Goal: Check status: Check status

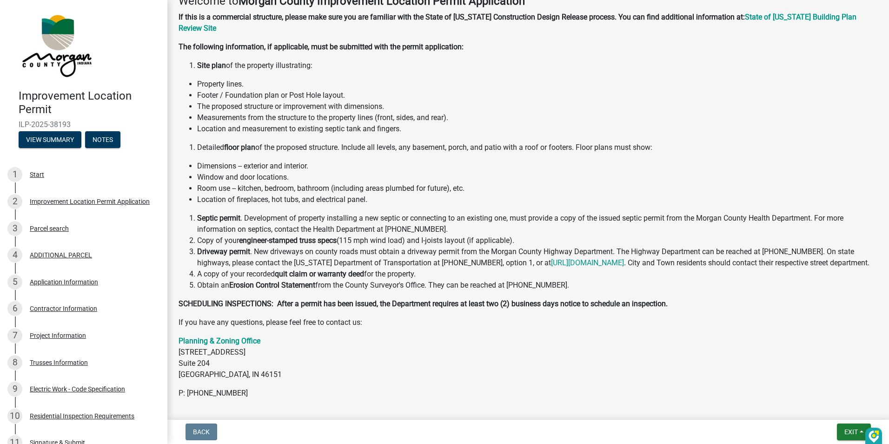
scroll to position [224, 0]
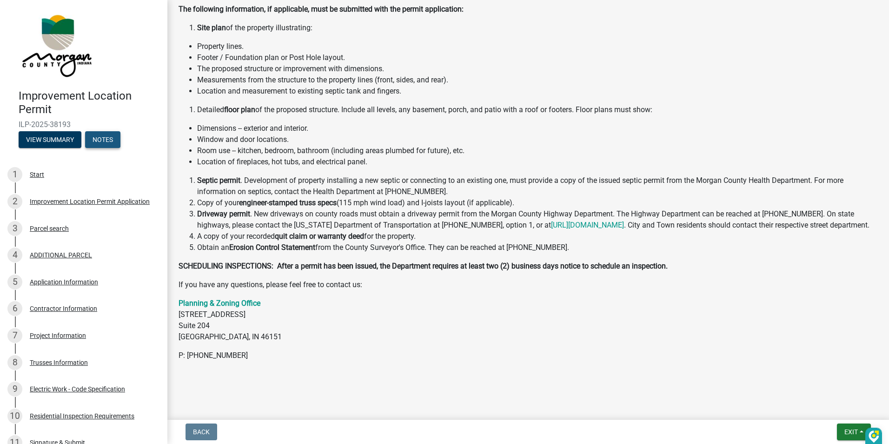
click at [90, 141] on button "Notes" at bounding box center [102, 139] width 35 height 17
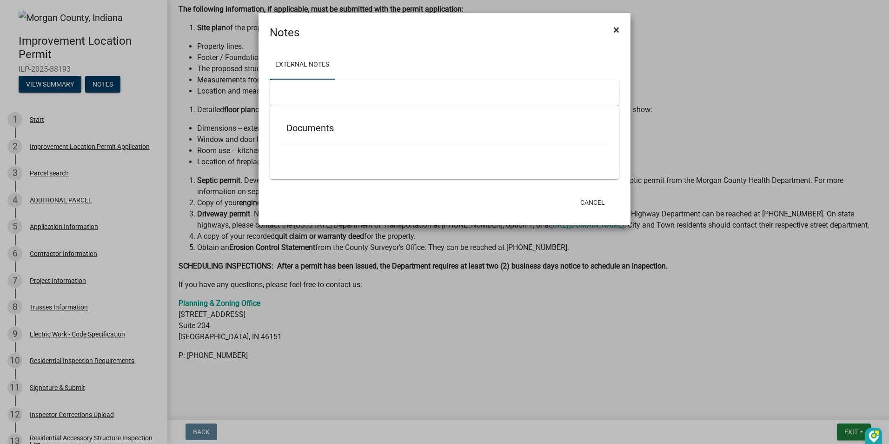
click at [618, 31] on span "×" at bounding box center [616, 29] width 6 height 13
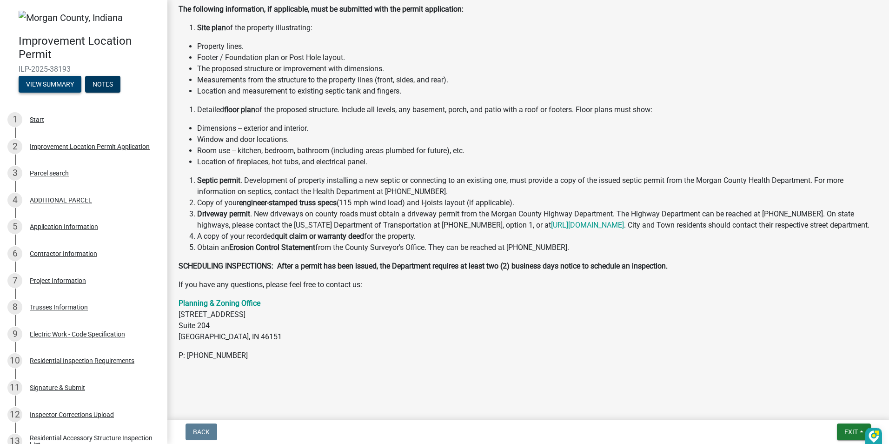
click at [43, 83] on button "View Summary" at bounding box center [50, 84] width 63 height 17
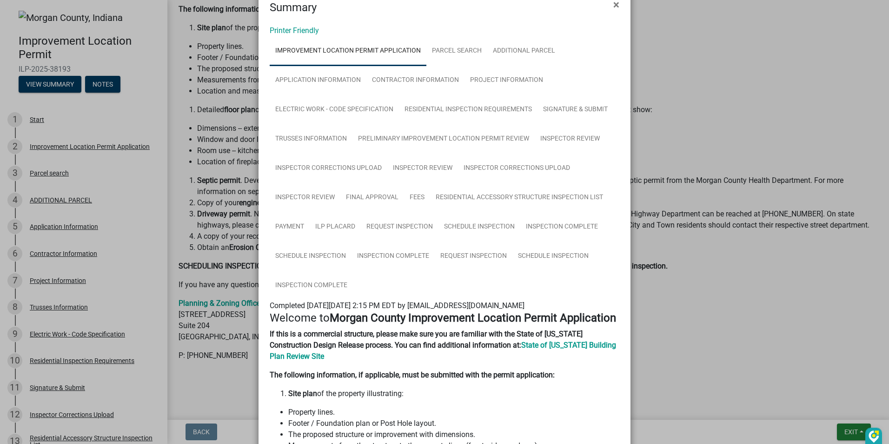
scroll to position [0, 0]
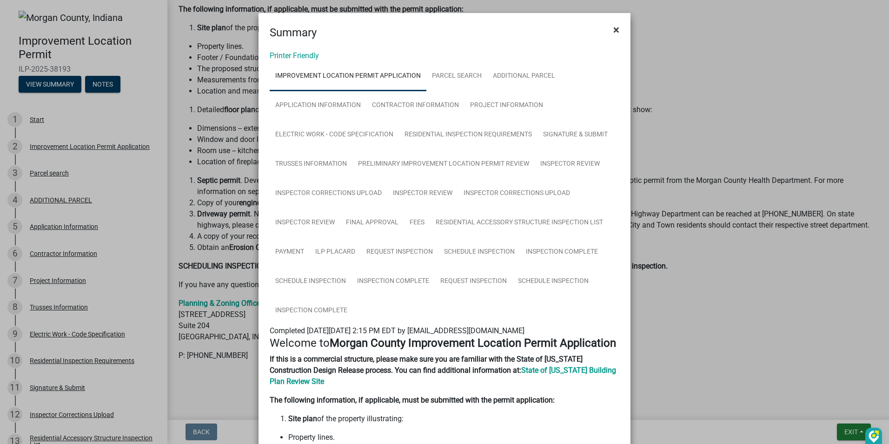
click at [614, 30] on span "×" at bounding box center [616, 29] width 6 height 13
